Goal: Obtain resource: Download file/media

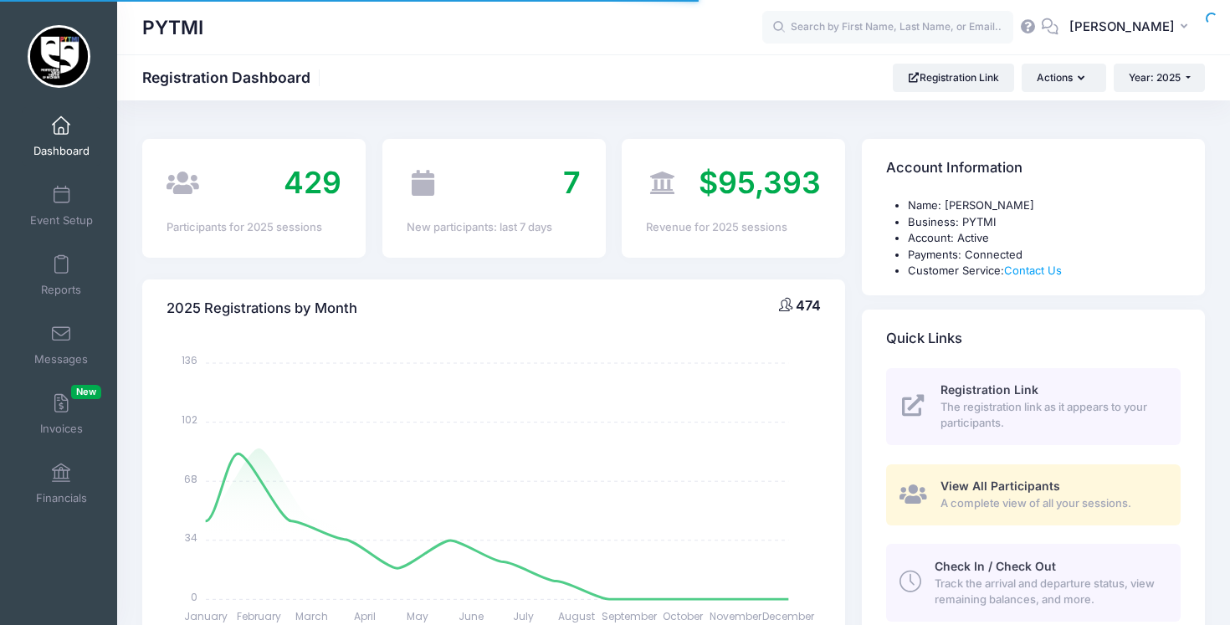
select select
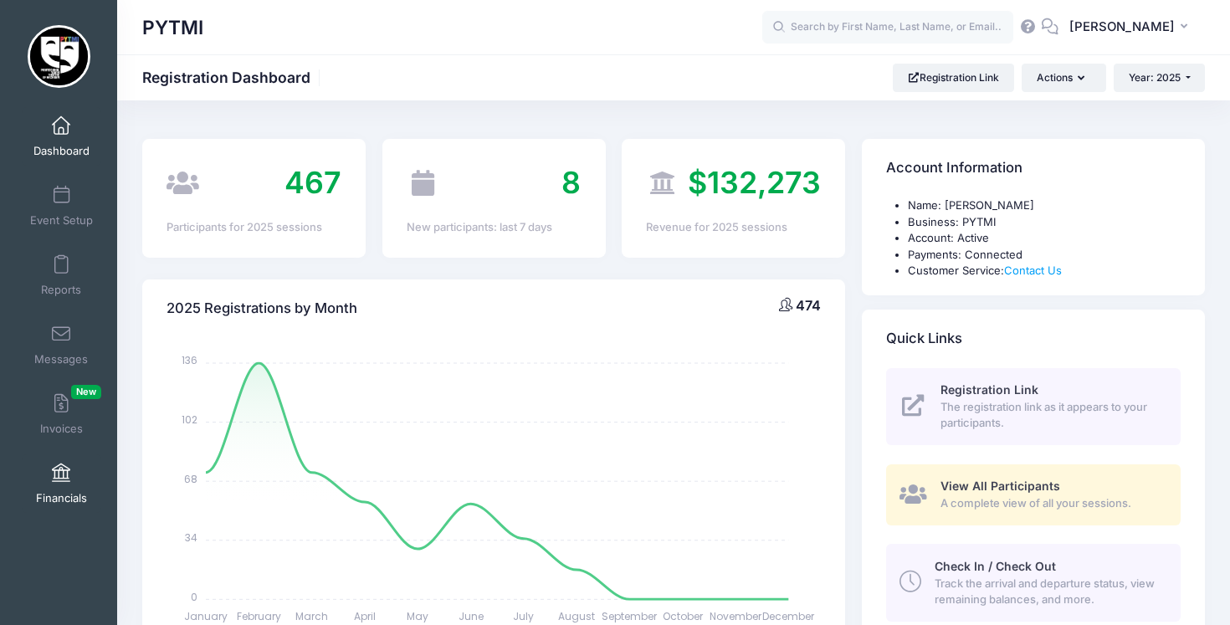
click at [59, 483] on link "Financials" at bounding box center [61, 483] width 79 height 59
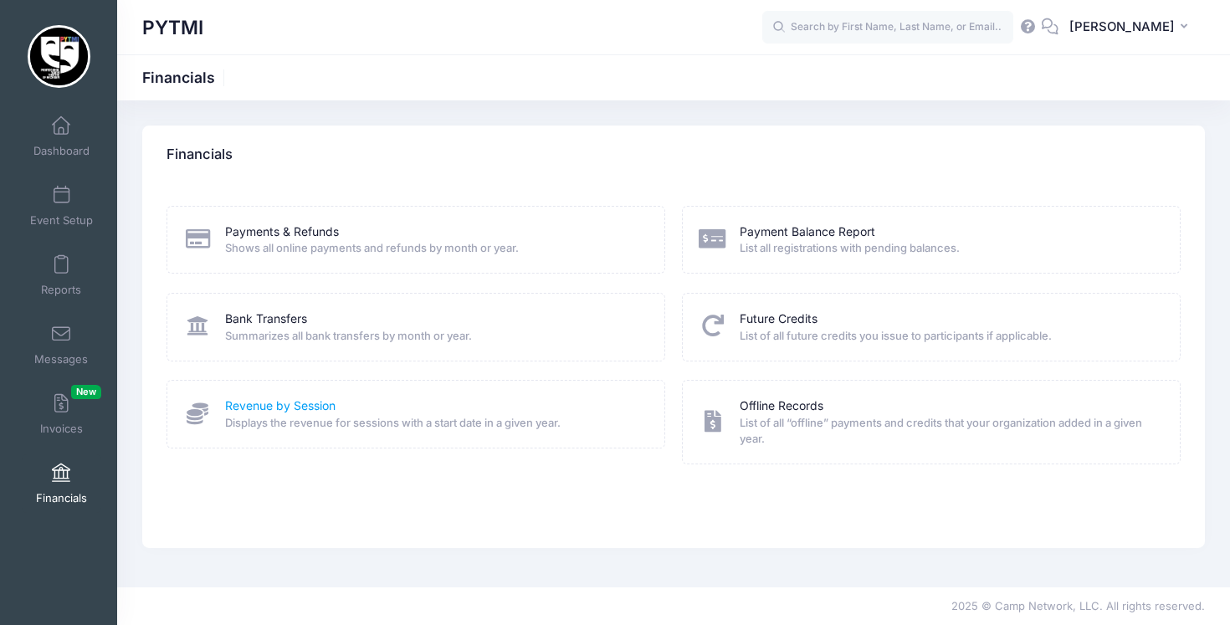
click at [289, 403] on link "Revenue by Session" at bounding box center [280, 406] width 110 height 18
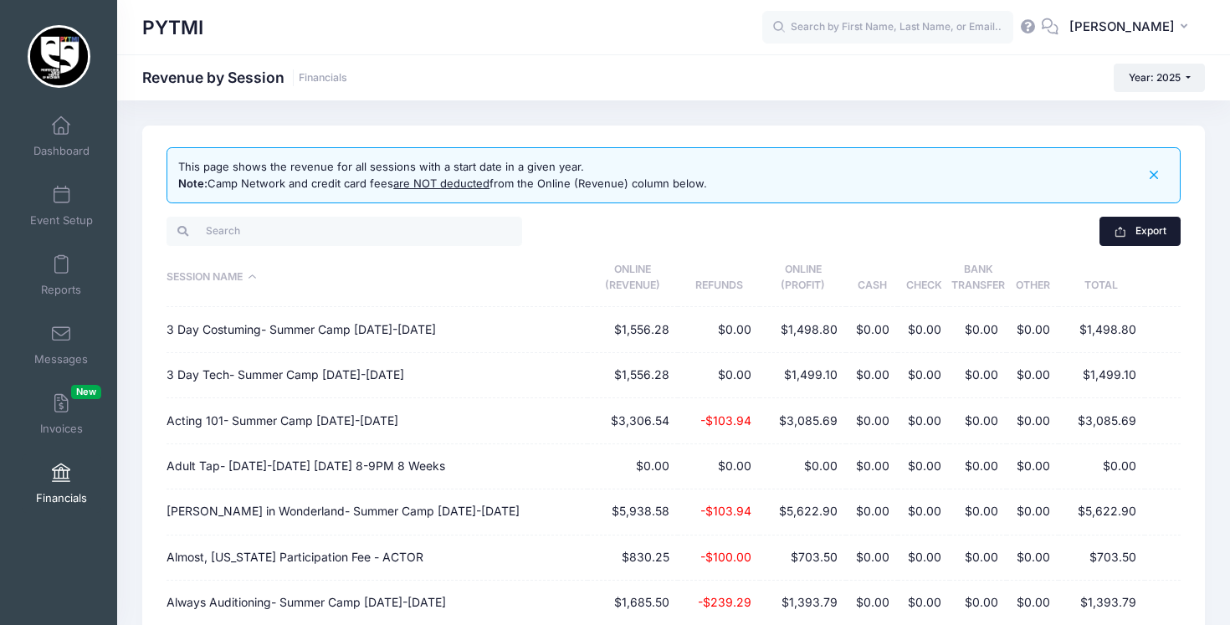
click at [1129, 224] on button "Export" at bounding box center [1139, 231] width 81 height 28
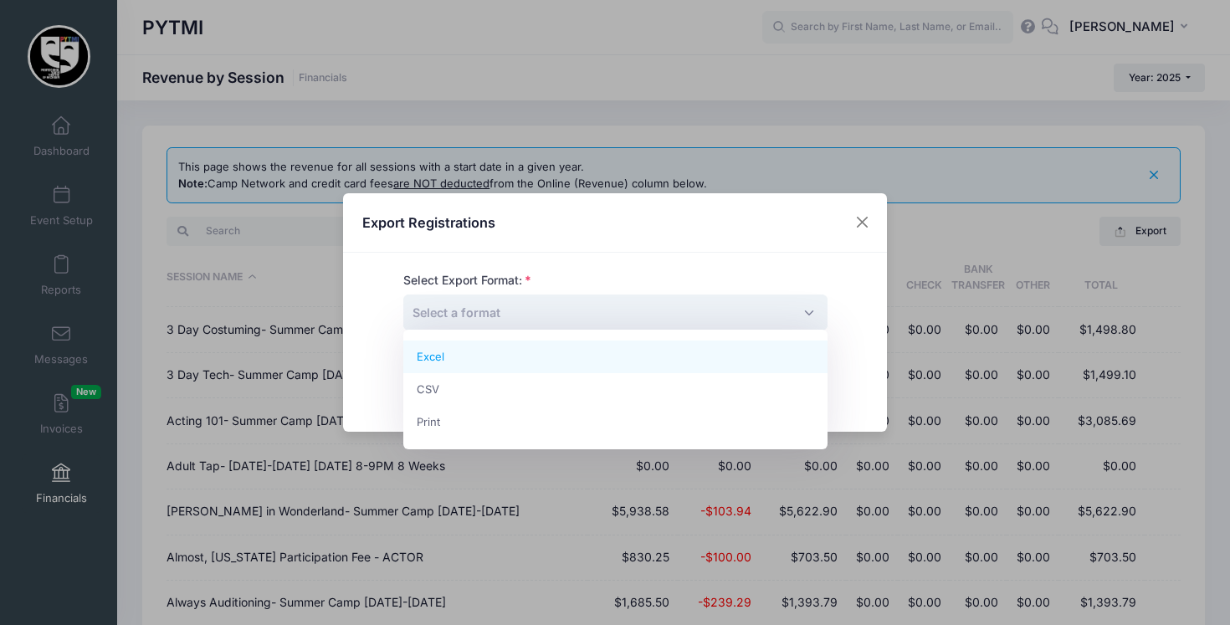
click at [658, 315] on span "Select a format" at bounding box center [615, 312] width 424 height 36
select select "excel"
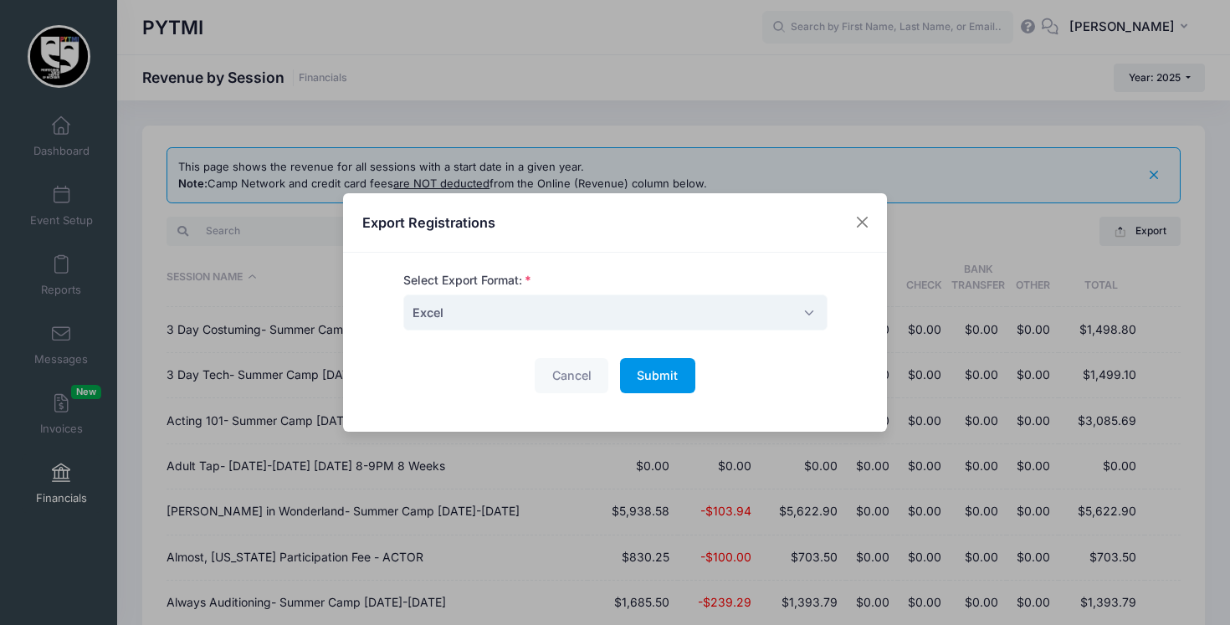
click at [662, 371] on span "Submit" at bounding box center [657, 375] width 41 height 14
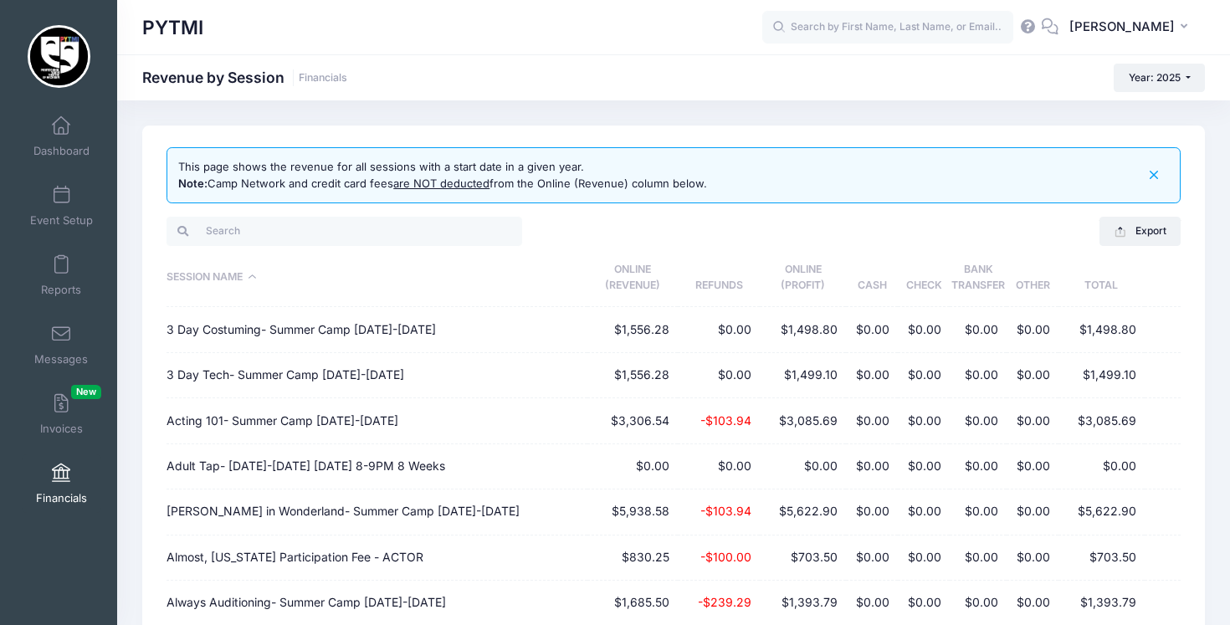
click at [57, 491] on span "Financials" at bounding box center [61, 498] width 51 height 14
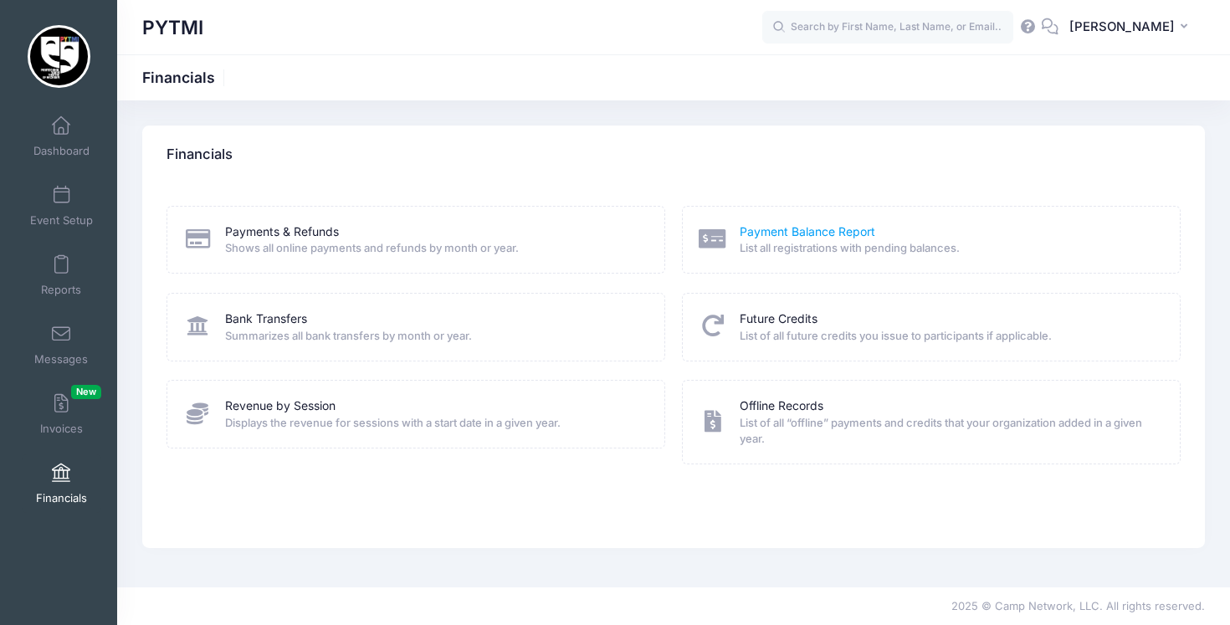
click at [810, 223] on link "Payment Balance Report" at bounding box center [808, 232] width 136 height 18
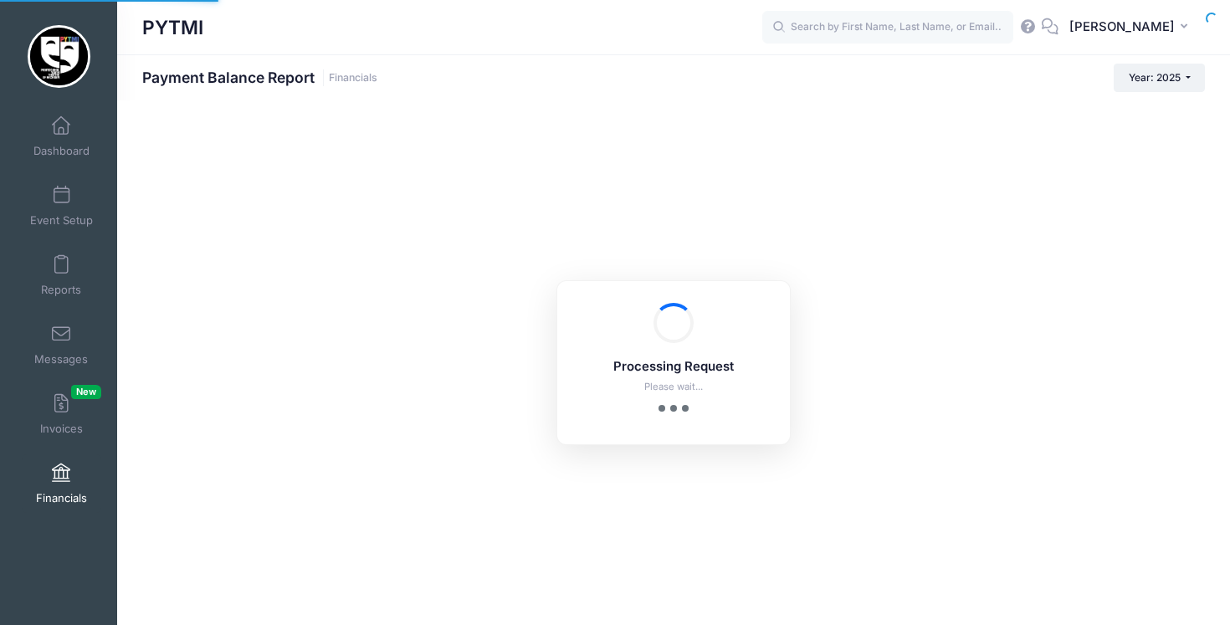
select select "10"
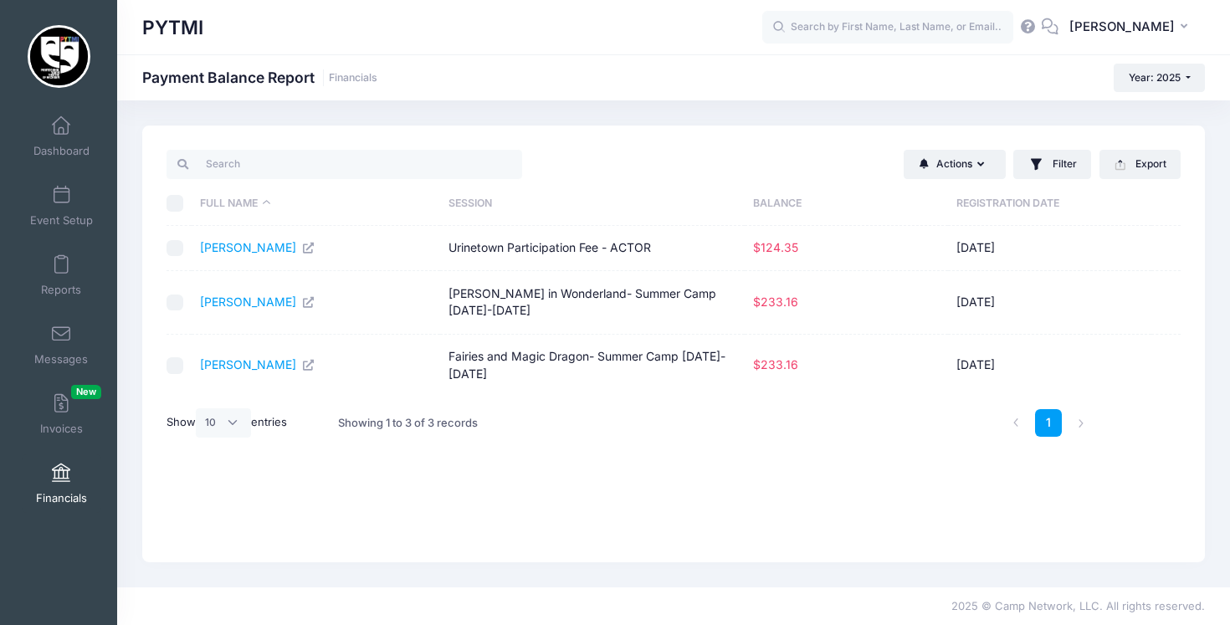
click at [714, 33] on div "PYTMI" at bounding box center [452, 27] width 620 height 38
